Goal: Task Accomplishment & Management: Manage account settings

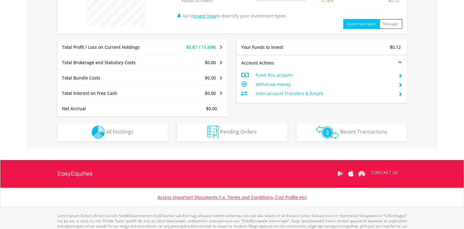
scroll to position [270, 0]
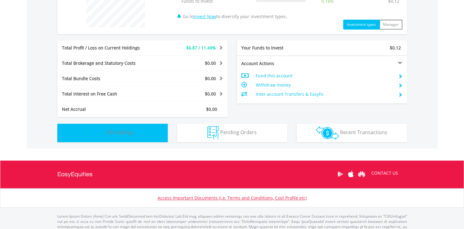
click at [130, 129] on span "All Holdings" at bounding box center [119, 132] width 27 height 7
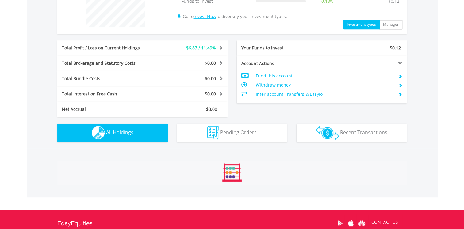
scroll to position [408, 0]
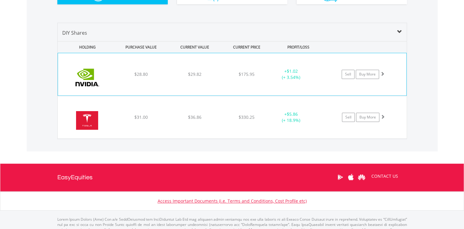
click at [168, 71] on div "﻿ Nvidia Corp $28.80 $29.82 $175.95 + $1.02 (+ 3.54%) Sell Buy More" at bounding box center [232, 74] width 348 height 42
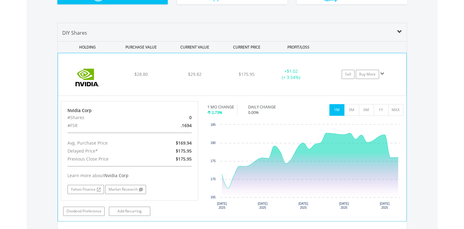
click at [168, 71] on div "﻿ Nvidia Corp $28.80 $29.82 $175.95 + $1.02 (+ 3.54%) Sell Buy More" at bounding box center [232, 74] width 348 height 42
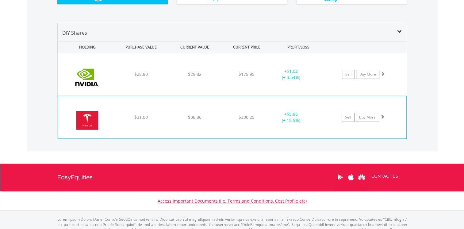
click at [164, 95] on div "﻿ Tesla Inc $31.00 $36.86 $330.25 + $5.86 (+ 18.9%) Sell Buy More" at bounding box center [232, 74] width 349 height 42
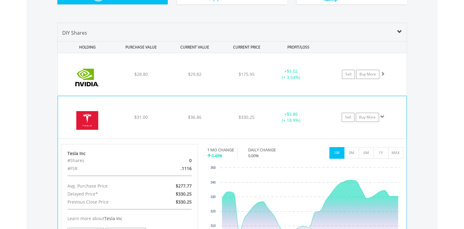
click at [164, 95] on div "﻿ Tesla Inc $31.00 $36.86 $330.25 + $5.86 (+ 18.9%) Sell Buy More" at bounding box center [232, 74] width 349 height 42
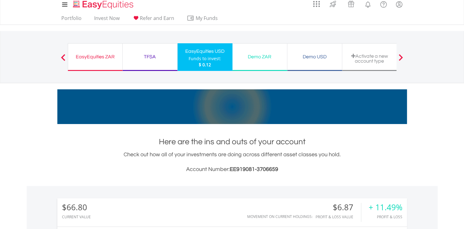
scroll to position [0, 0]
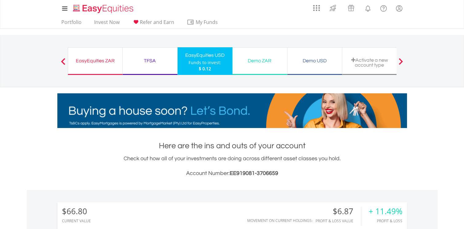
click at [95, 61] on div "EasyEquities ZAR" at bounding box center [95, 60] width 47 height 9
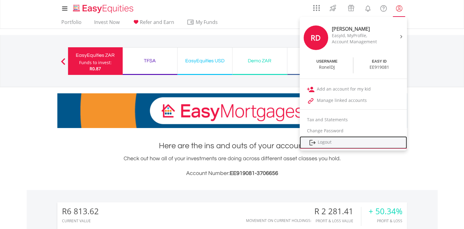
click at [326, 142] on link "Logout" at bounding box center [353, 142] width 107 height 13
